Goal: Task Accomplishment & Management: Manage account settings

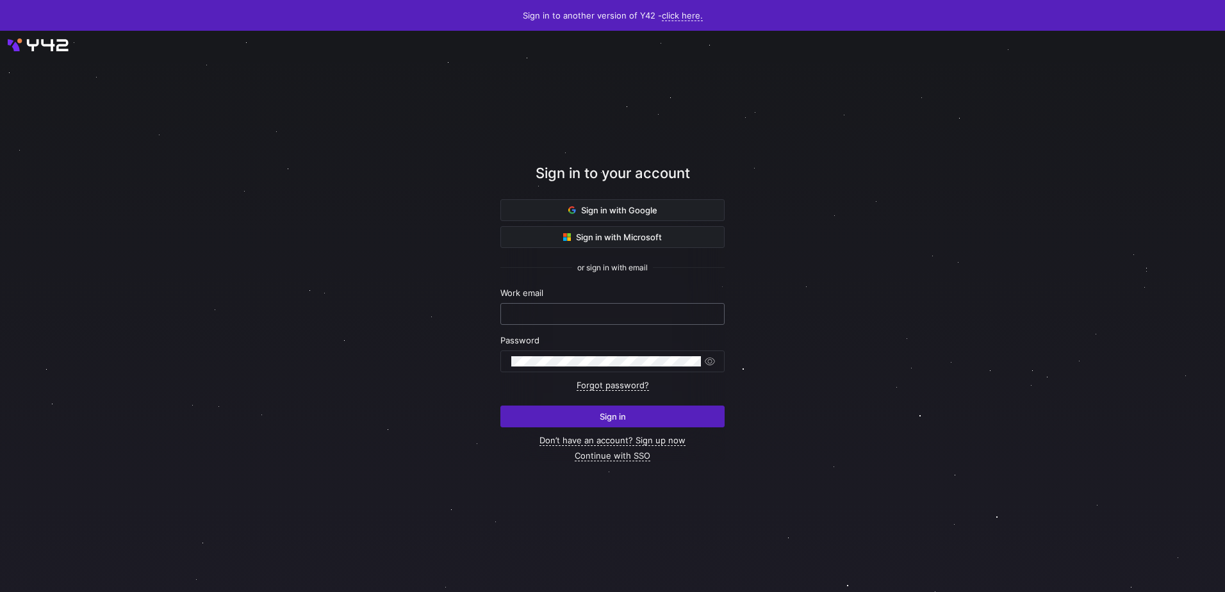
click at [543, 318] on input "text" at bounding box center [612, 314] width 202 height 10
click at [620, 416] on span "Sign in" at bounding box center [613, 416] width 26 height 10
click at [386, 316] on div at bounding box center [613, 311] width 1103 height 505
click at [630, 384] on link "Forgot password?" at bounding box center [613, 385] width 72 height 11
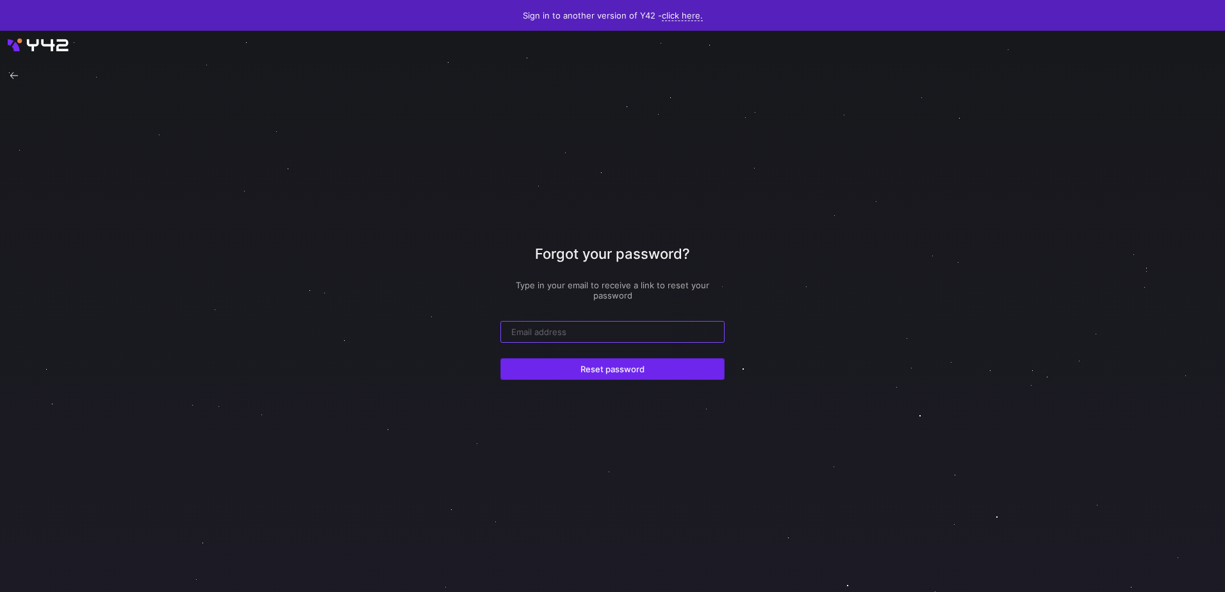
click at [598, 374] on span "Reset password" at bounding box center [612, 369] width 64 height 10
click at [336, 340] on div at bounding box center [613, 311] width 1103 height 505
click at [10, 85] on div at bounding box center [612, 311] width 1225 height 561
click at [12, 81] on div at bounding box center [14, 76] width 18 height 18
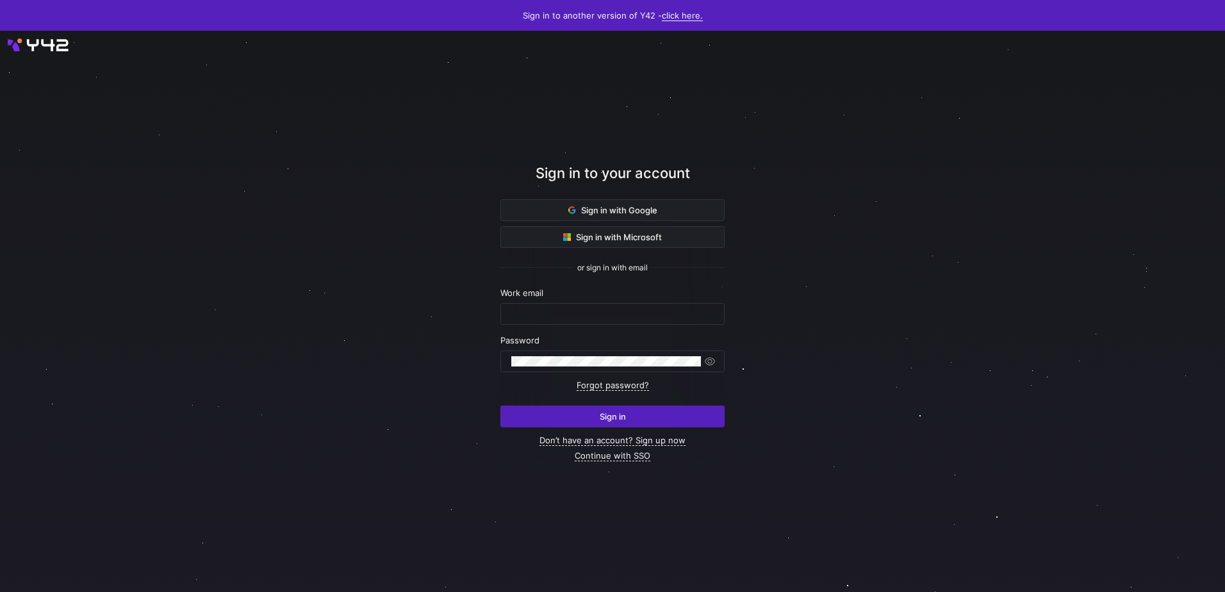
click at [682, 16] on link "click here." at bounding box center [682, 15] width 41 height 11
click at [682, 56] on span "V2" at bounding box center [676, 56] width 15 height 10
click at [685, 18] on link "click here." at bounding box center [682, 15] width 41 height 11
click at [675, 39] on span "V1" at bounding box center [676, 34] width 15 height 10
click at [629, 422] on span "submit" at bounding box center [612, 416] width 223 height 21
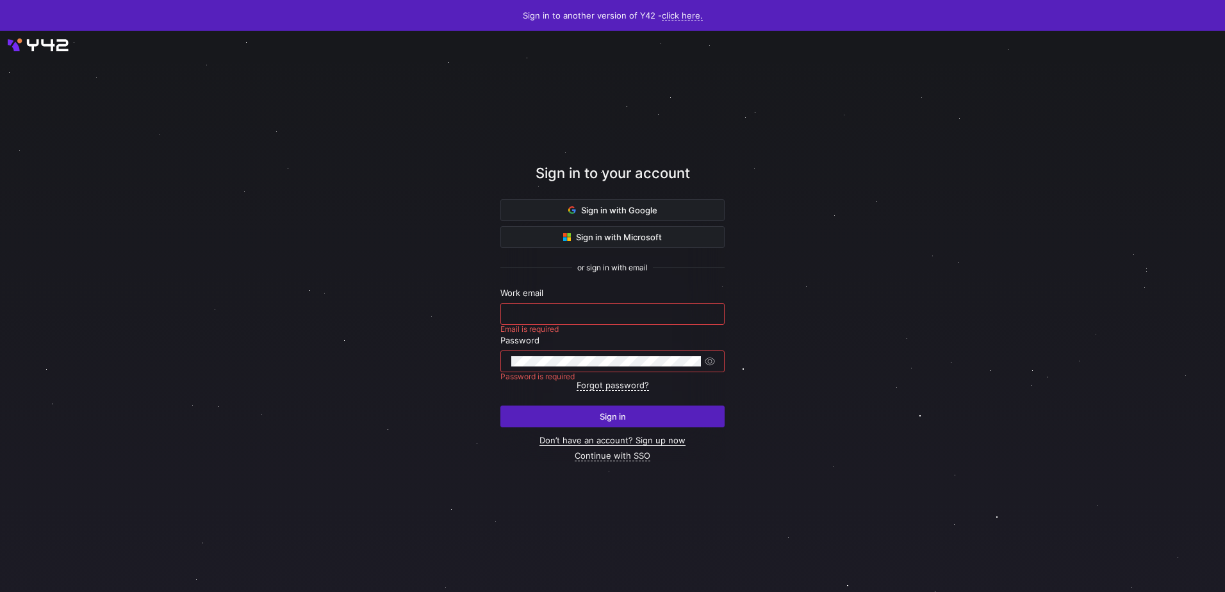
click at [640, 439] on link "Don’t have an account? Sign up now" at bounding box center [612, 440] width 146 height 11
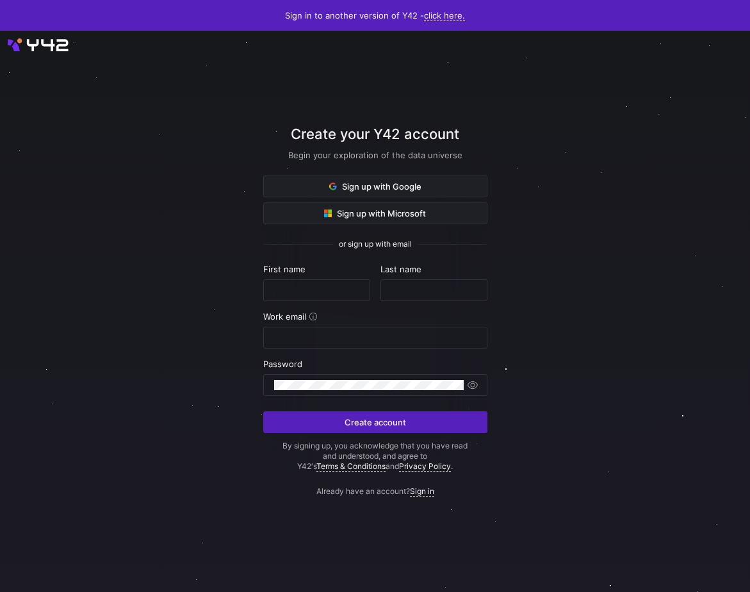
click at [51, 46] on div at bounding box center [375, 311] width 750 height 561
click at [363, 78] on div "Create your Y42 account Begin your exploration of the data universe Sign up wit…" at bounding box center [375, 311] width 224 height 489
click at [430, 492] on link "Sign in" at bounding box center [422, 491] width 24 height 10
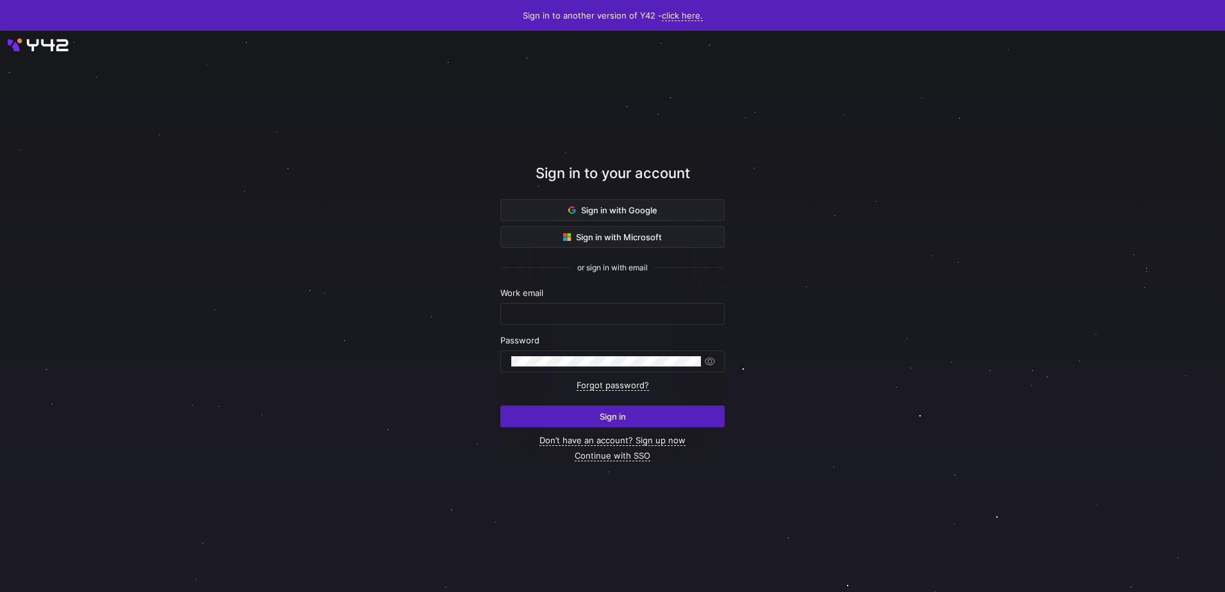
click at [208, 59] on div at bounding box center [613, 311] width 1103 height 505
